Goal: Transaction & Acquisition: Purchase product/service

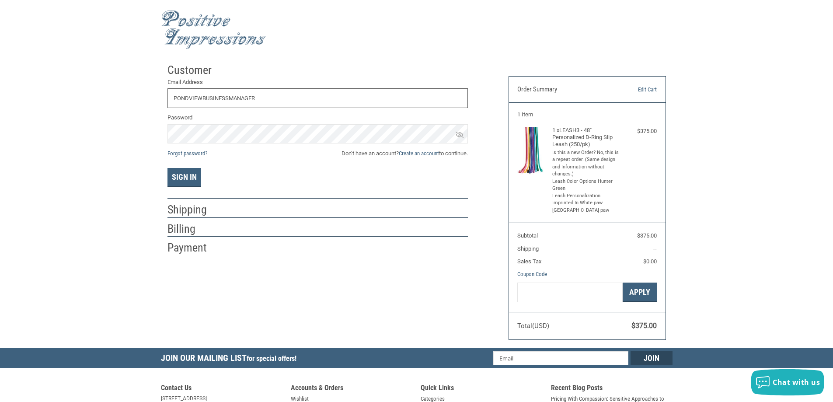
type input "[EMAIL_ADDRESS][DOMAIN_NAME]"
click at [168, 168] on button "Sign In" at bounding box center [185, 177] width 34 height 19
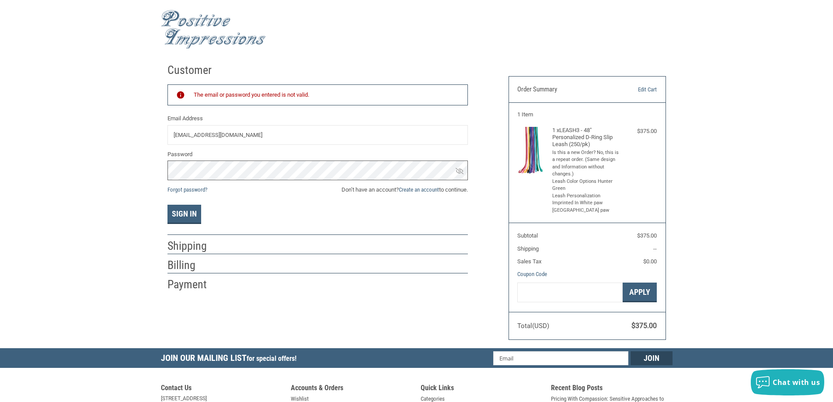
click at [93, 163] on div "Customer Returning Customer The email or password you entered is not valid. Ema…" at bounding box center [416, 203] width 833 height 289
click at [168, 205] on button "Sign In" at bounding box center [185, 214] width 34 height 19
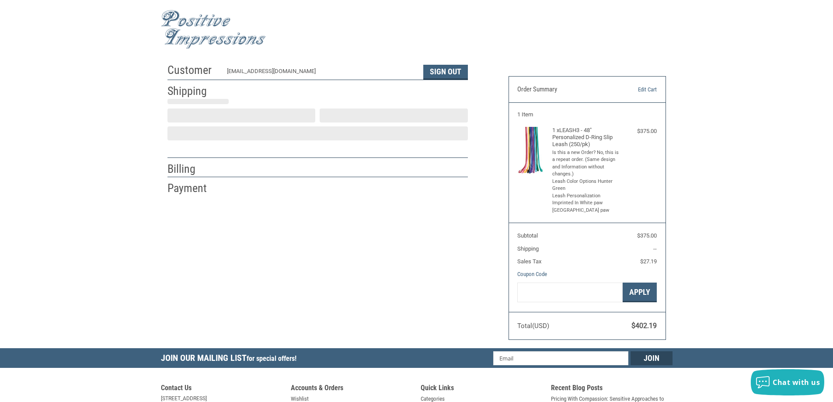
select select "US"
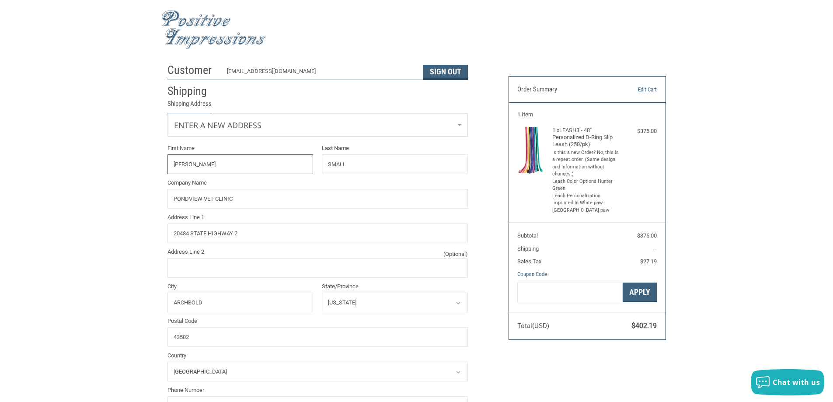
select select "OH"
radio input "true"
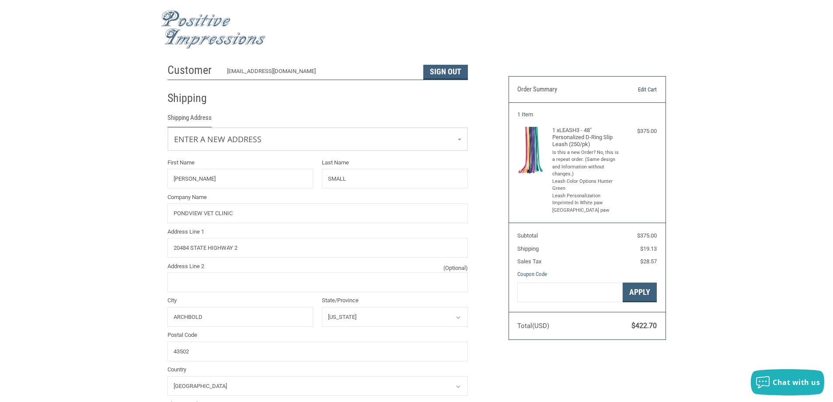
click at [645, 89] on link "Edit Cart" at bounding box center [634, 89] width 45 height 9
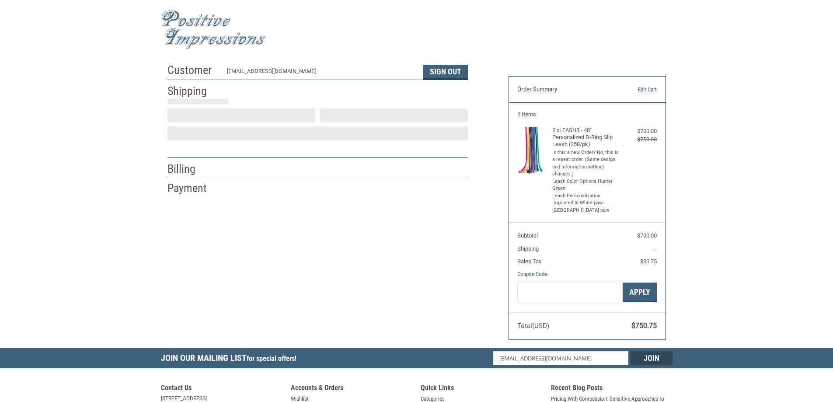
select select "US"
select select "OH"
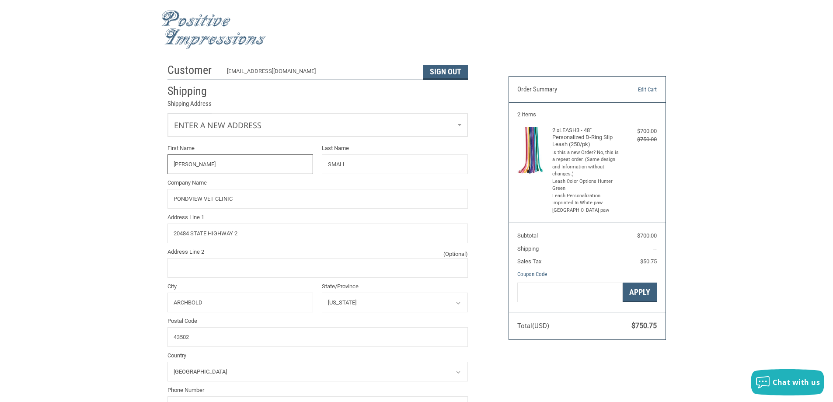
radio input "true"
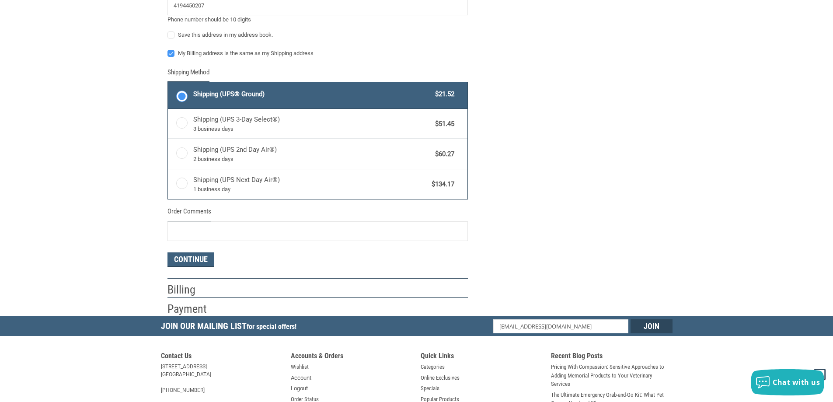
scroll to position [437, 0]
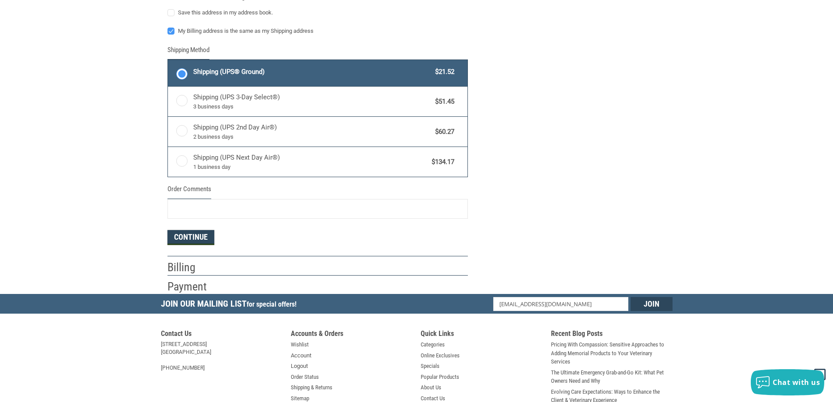
click at [200, 238] on button "Continue" at bounding box center [191, 237] width 47 height 15
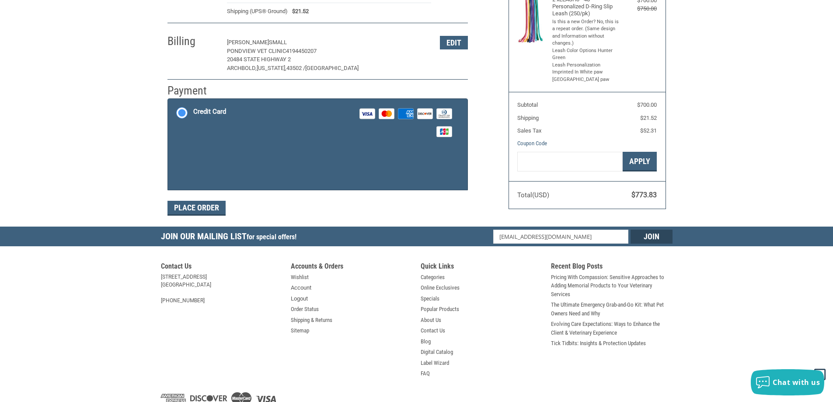
scroll to position [87, 0]
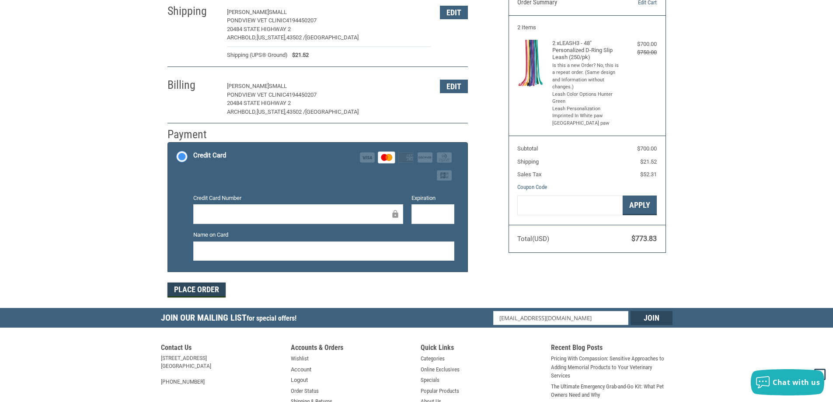
click at [203, 291] on button "Place Order" at bounding box center [197, 290] width 58 height 15
